Goal: Information Seeking & Learning: Check status

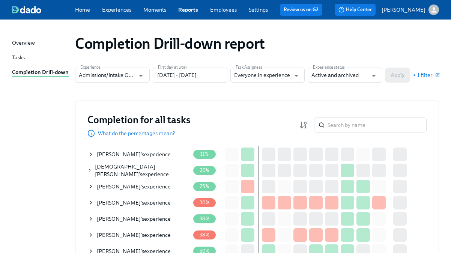
click at [157, 152] on div "Amanda LaBarrere 's experience" at bounding box center [134, 154] width 74 height 8
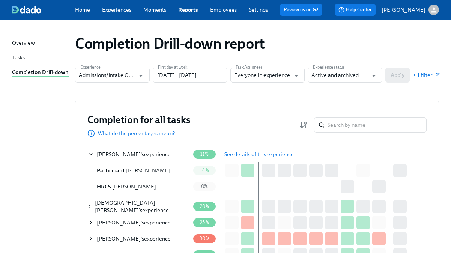
click at [255, 154] on span "See details of this experience" at bounding box center [258, 154] width 69 height 8
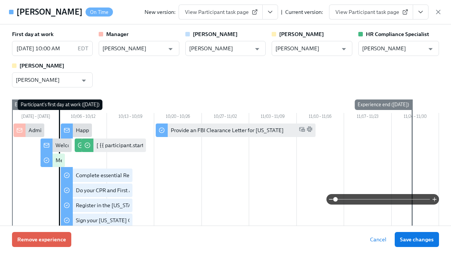
type input "Jackie LeBlanc"
type input "Annie Thacker"
type input "Chelsey Mendoza"
type input "Olivia Dietrich"
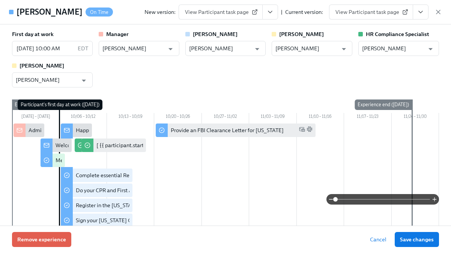
click at [417, 15] on icon "View task page" at bounding box center [421, 12] width 8 height 8
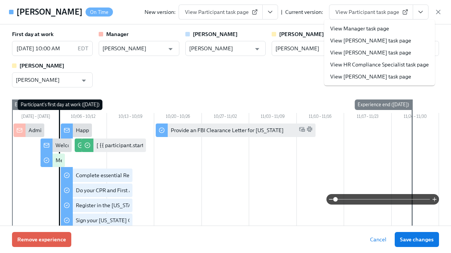
click at [366, 59] on li "View HR Compliance Specialist task page" at bounding box center [379, 65] width 111 height 12
click at [350, 62] on link "View HR Compliance Specialist task page" at bounding box center [379, 65] width 99 height 8
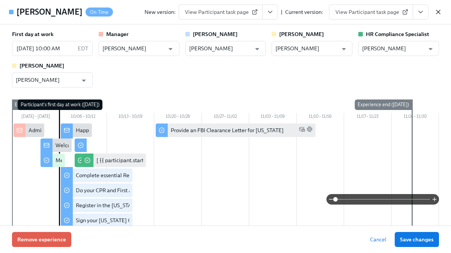
click at [437, 11] on icon "button" at bounding box center [439, 12] width 8 height 8
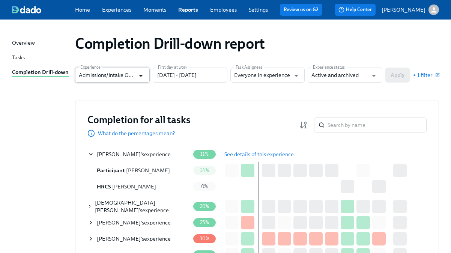
click at [137, 72] on icon "Open" at bounding box center [141, 76] width 10 height 10
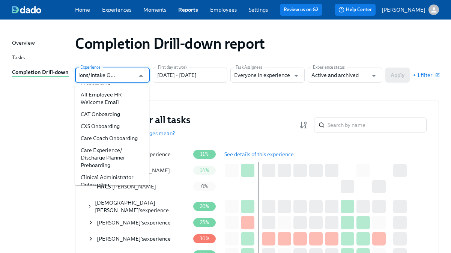
scroll to position [136, 0]
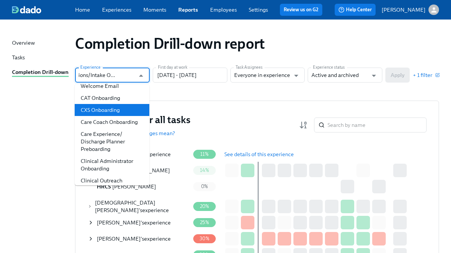
click at [116, 106] on li "CXS Onboarding" at bounding box center [112, 110] width 75 height 12
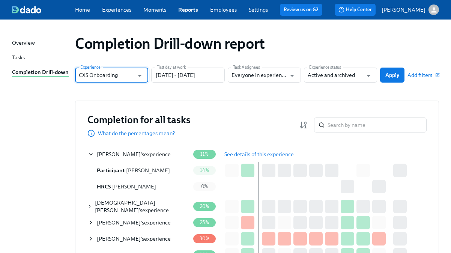
scroll to position [0, 0]
click at [390, 78] on span "Apply" at bounding box center [392, 75] width 14 height 8
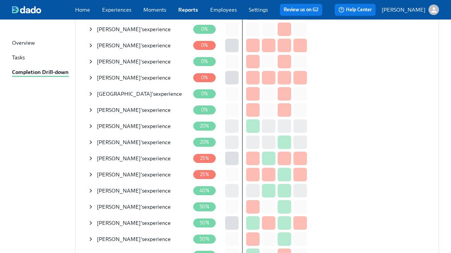
scroll to position [143, 0]
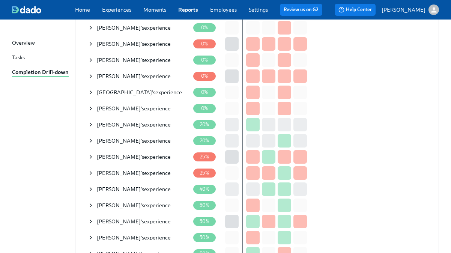
click at [131, 124] on div "Ashley Richter 's experience" at bounding box center [134, 125] width 74 height 8
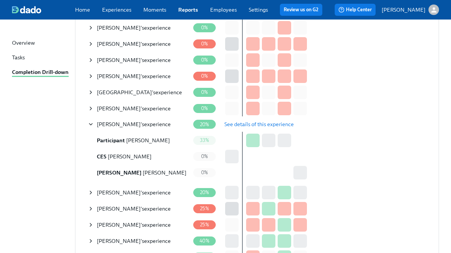
click at [245, 126] on span "See details of this experience" at bounding box center [258, 124] width 69 height 8
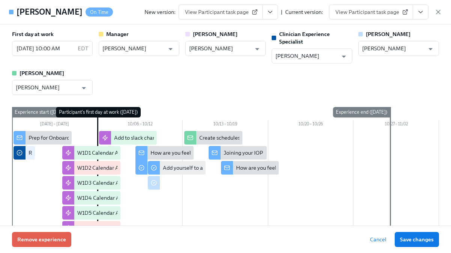
click at [425, 10] on button "View task page" at bounding box center [421, 12] width 16 height 15
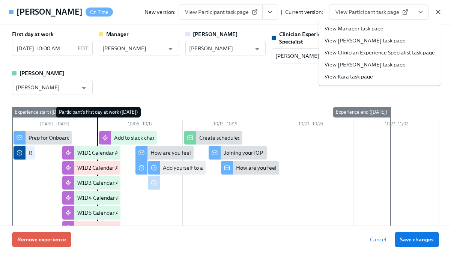
click at [436, 11] on icon "button" at bounding box center [439, 12] width 8 height 8
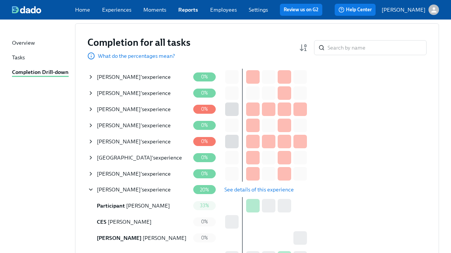
scroll to position [0, 0]
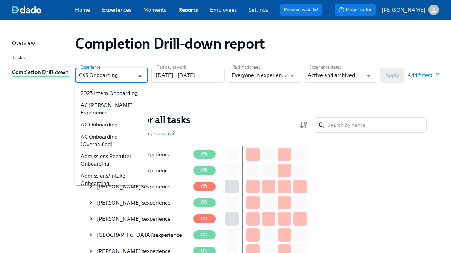
click at [128, 77] on input "CXS Onboarding" at bounding box center [106, 75] width 55 height 15
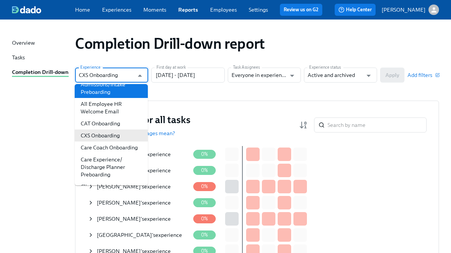
scroll to position [111, 0]
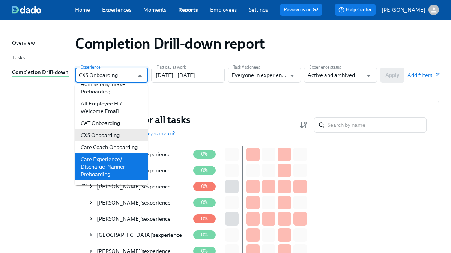
click at [108, 155] on li "Care Experience/ Discharge Planner Preboarding" at bounding box center [111, 166] width 73 height 27
type input "Care Experience/ Discharge Planner Preboarding"
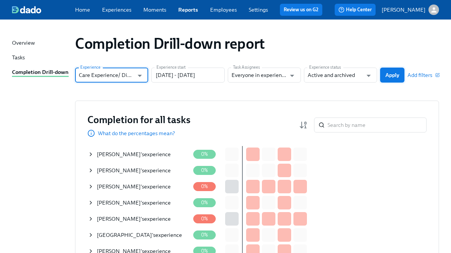
click at [387, 76] on span "Apply" at bounding box center [392, 75] width 14 height 8
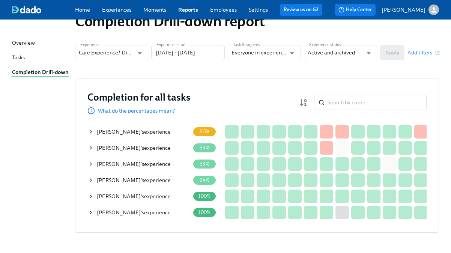
scroll to position [1, 0]
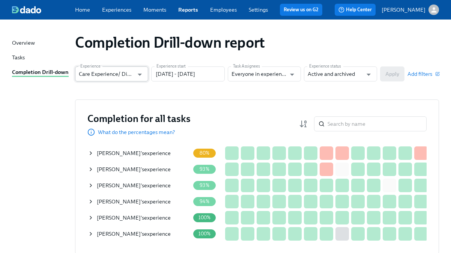
click at [131, 71] on input "Care Experience/ Discharge Planner Preboarding" at bounding box center [106, 73] width 55 height 15
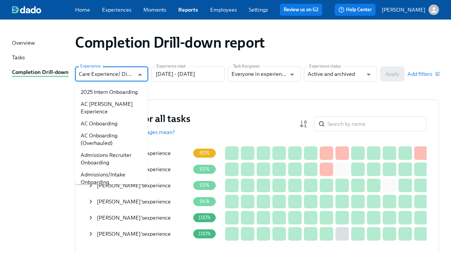
scroll to position [100, 0]
